Goal: Task Accomplishment & Management: Complete application form

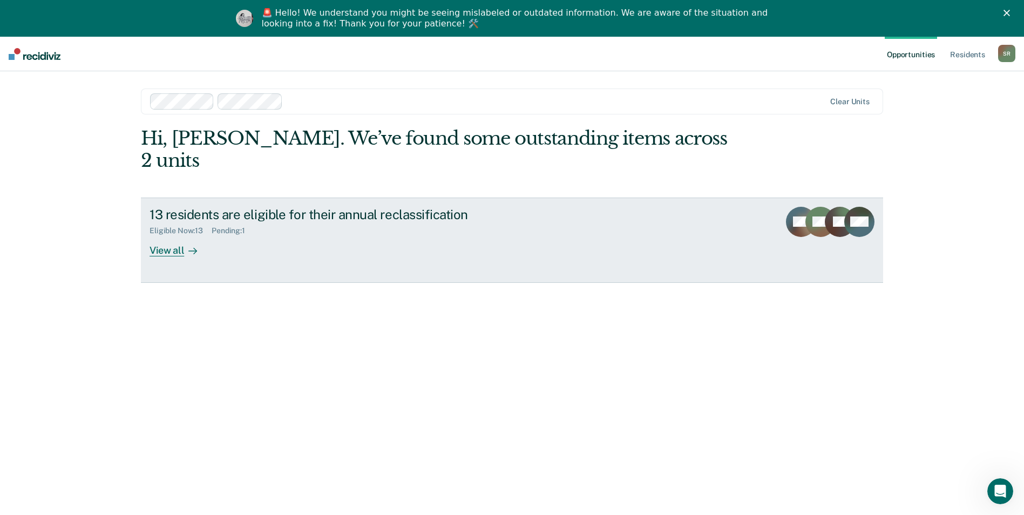
click at [150, 235] on div "View all" at bounding box center [180, 245] width 60 height 21
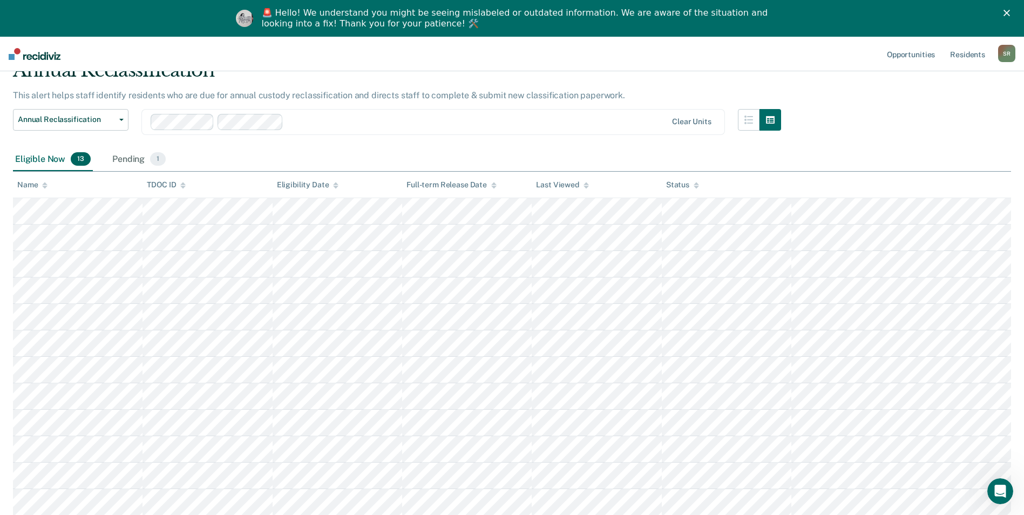
scroll to position [108, 0]
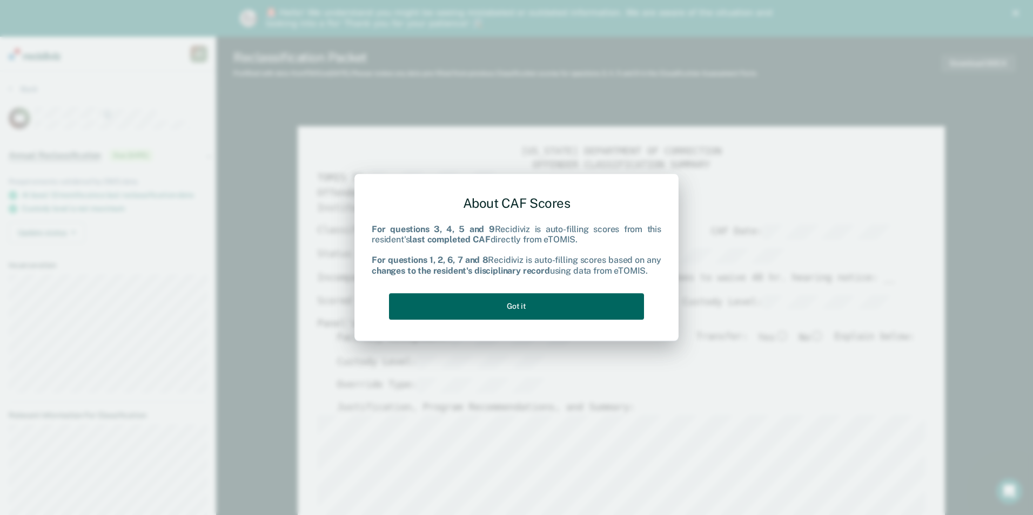
click at [491, 302] on button "Got it" at bounding box center [516, 306] width 255 height 26
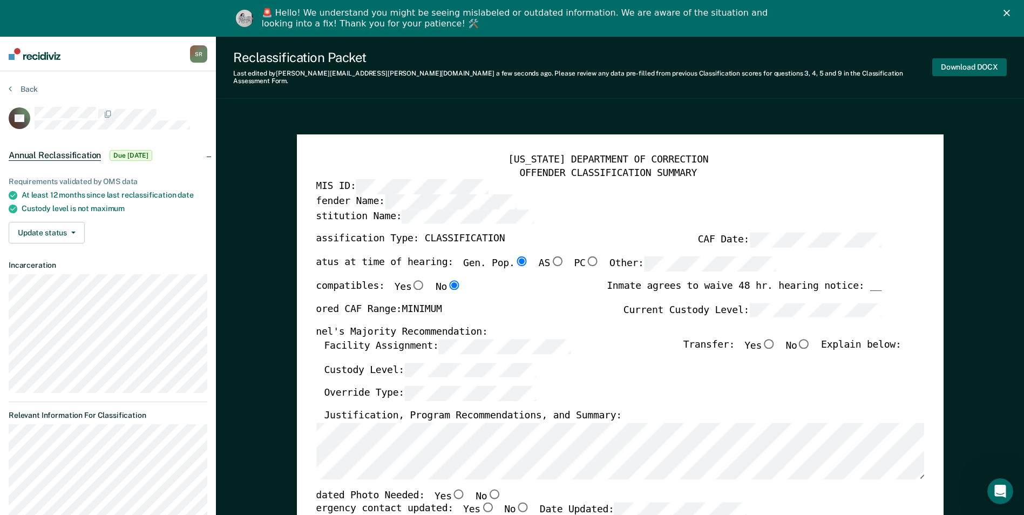
click at [959, 64] on button "Download DOCX" at bounding box center [970, 67] width 75 height 18
type textarea "x"
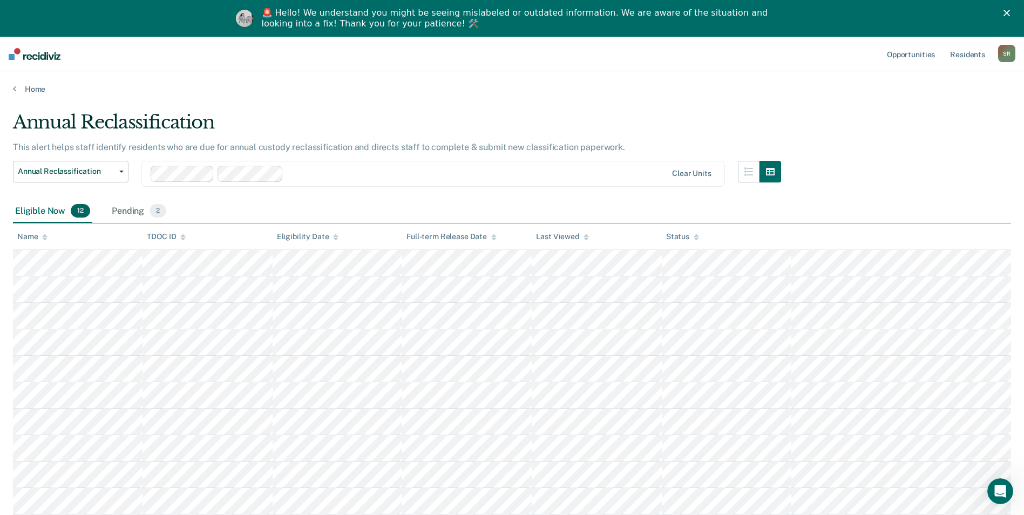
scroll to position [108, 0]
